Goal: Task Accomplishment & Management: Use online tool/utility

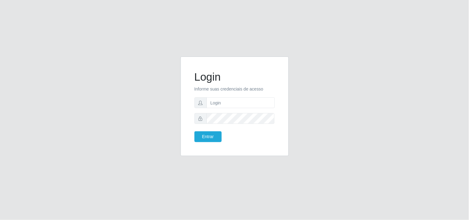
click at [242, 102] on input "text" at bounding box center [240, 102] width 68 height 11
type input "biatriz@comprebem"
click at [194, 131] on button "Entrar" at bounding box center [207, 136] width 27 height 11
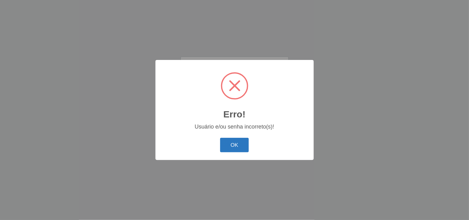
click at [230, 141] on button "OK" at bounding box center [234, 145] width 29 height 15
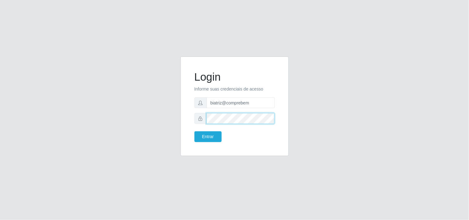
click at [194, 131] on button "Entrar" at bounding box center [207, 136] width 27 height 11
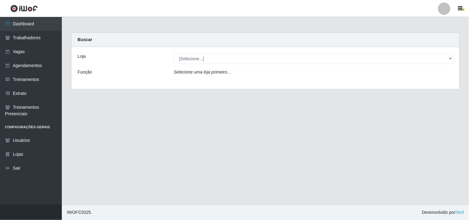
click at [217, 66] on div "Loja [Selecione...] Supermercado Compre Bem - Itabaiana Função Selecione uma lo…" at bounding box center [265, 68] width 388 height 42
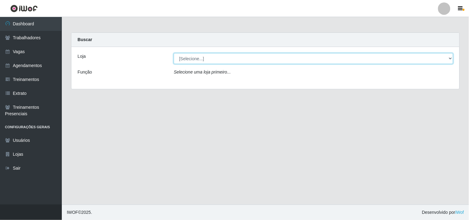
click at [217, 59] on select "[Selecione...] Supermercado Compre Bem - Itabaiana" at bounding box center [313, 58] width 279 height 11
select select "264"
click at [174, 53] on select "[Selecione...] Supermercado Compre Bem - Itabaiana" at bounding box center [313, 58] width 279 height 11
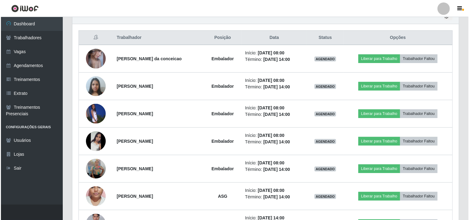
scroll to position [217, 0]
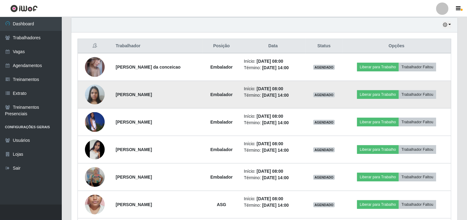
click at [94, 94] on img at bounding box center [95, 94] width 20 height 26
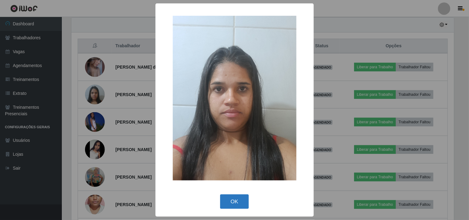
click at [246, 198] on button "OK" at bounding box center [234, 201] width 29 height 15
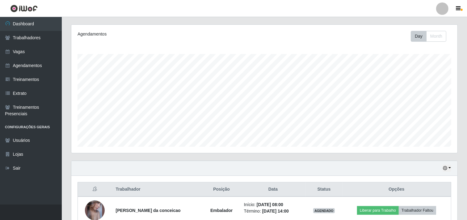
scroll to position [0, 0]
